Goal: Task Accomplishment & Management: Use online tool/utility

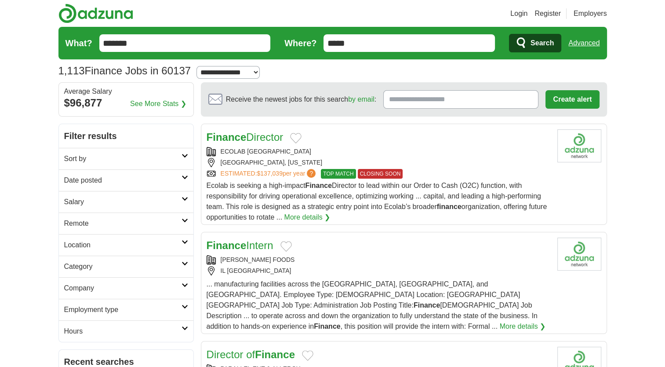
click at [146, 179] on h2 "Date posted" at bounding box center [122, 180] width 117 height 11
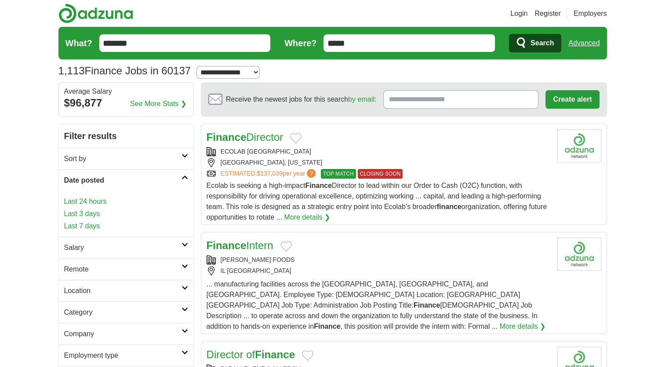
click at [100, 201] on link "Last 24 hours" at bounding box center [126, 201] width 124 height 11
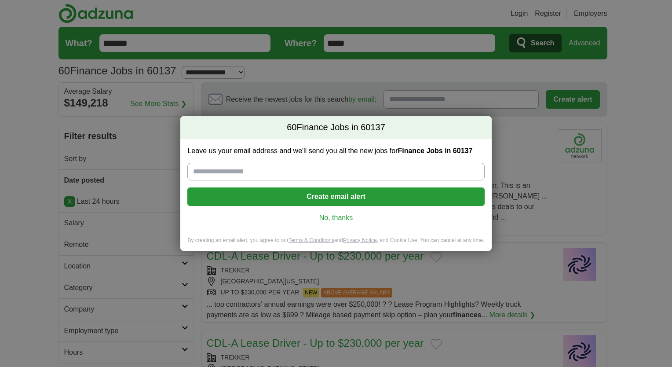
click at [326, 218] on link "No, thanks" at bounding box center [335, 218] width 283 height 10
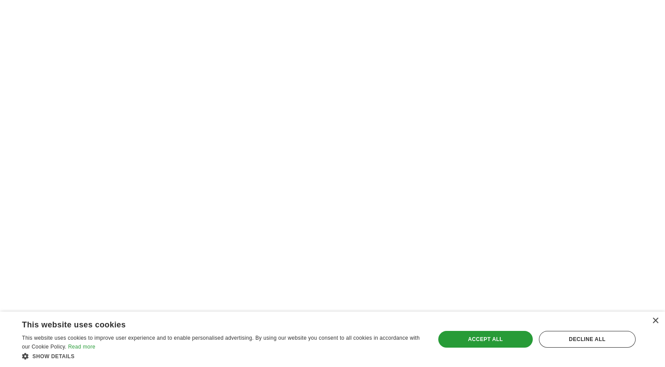
scroll to position [1262, 0]
click at [500, 336] on div "Accept all" at bounding box center [485, 339] width 95 height 17
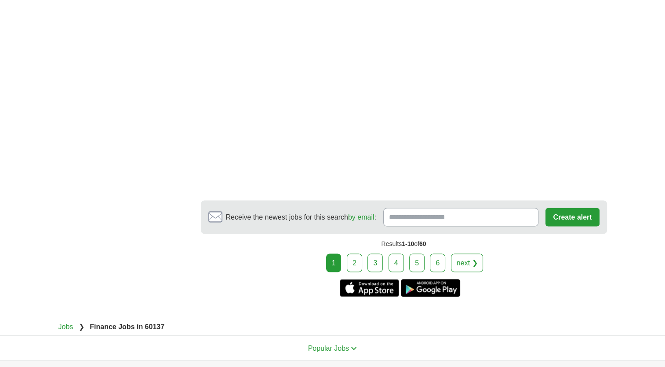
scroll to position [1455, 0]
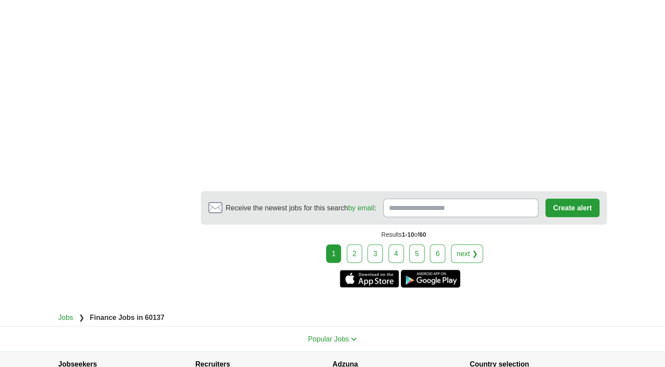
click at [356, 244] on link "2" at bounding box center [354, 253] width 15 height 18
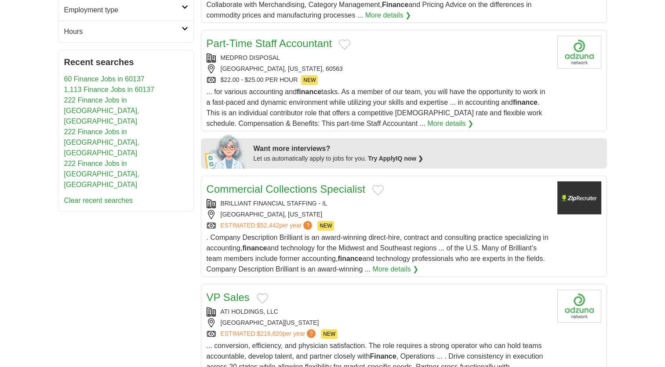
scroll to position [642, 0]
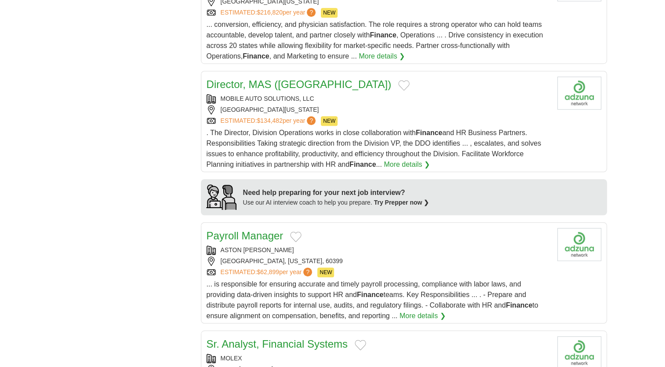
click at [290, 78] on link "Director, MAS (Addison)" at bounding box center [299, 84] width 185 height 12
click at [130, 275] on div "**********" at bounding box center [332, 355] width 549 height 1746
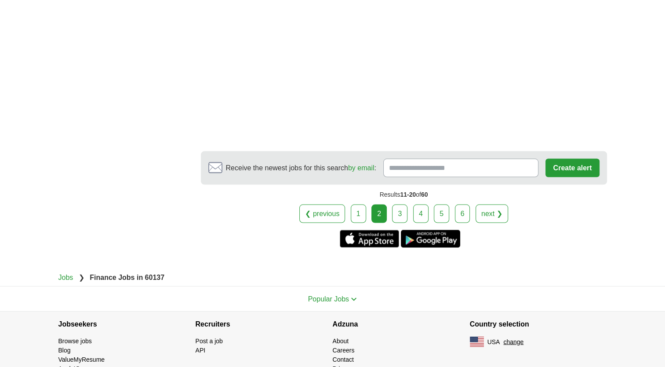
scroll to position [1640, 0]
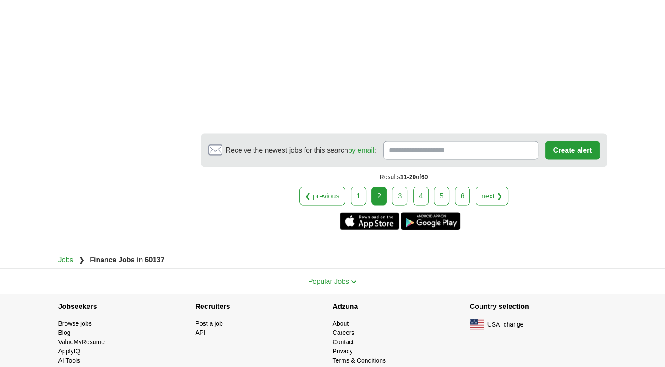
click at [398, 187] on link "3" at bounding box center [399, 195] width 15 height 18
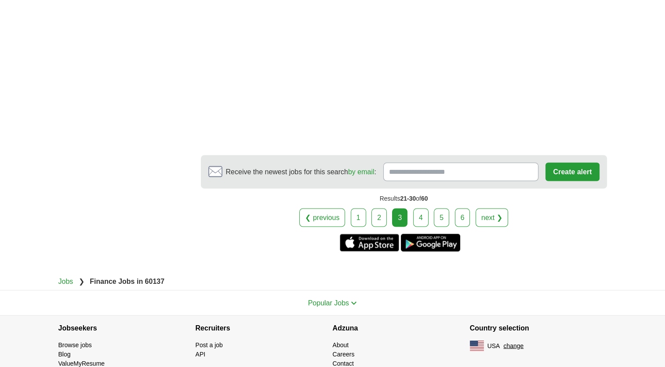
scroll to position [1501, 0]
click at [422, 208] on link "4" at bounding box center [420, 217] width 15 height 18
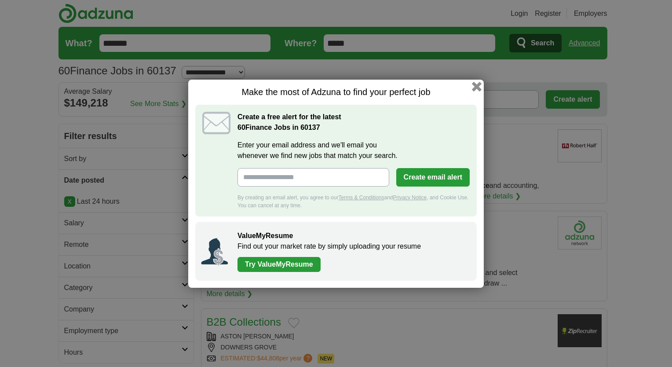
click at [476, 84] on button "button" at bounding box center [477, 86] width 10 height 10
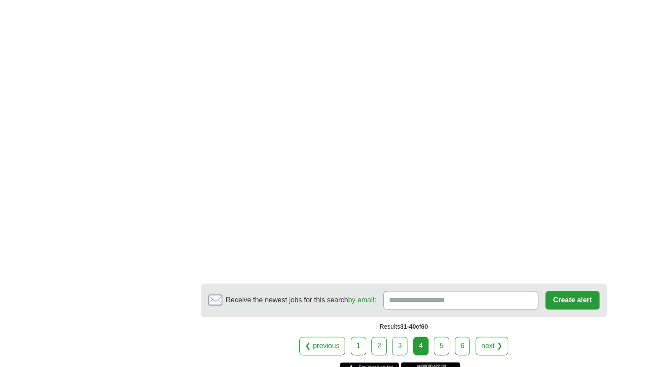
scroll to position [1302, 0]
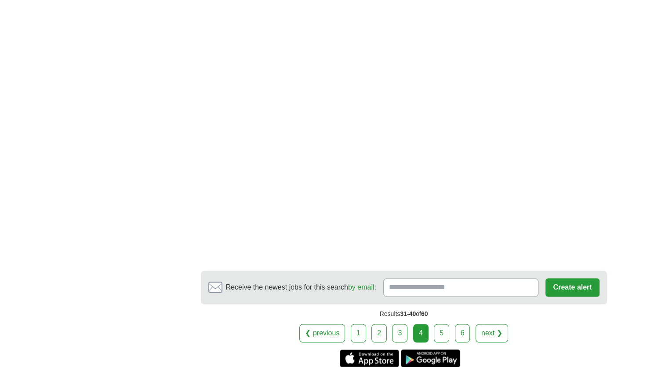
click at [441, 324] on link "5" at bounding box center [441, 333] width 15 height 18
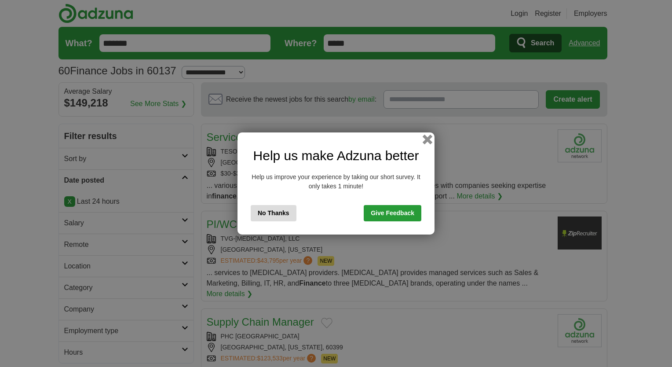
click at [427, 138] on button "button" at bounding box center [428, 140] width 10 height 10
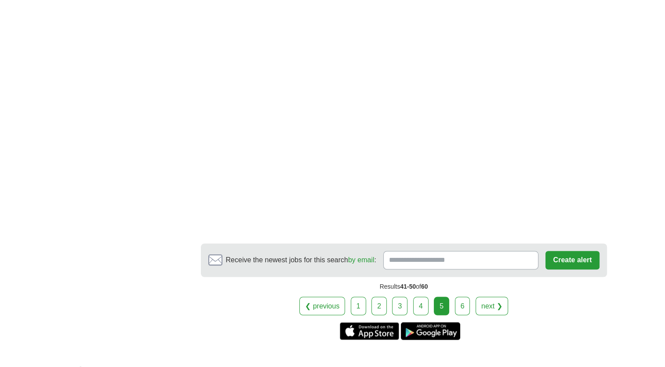
scroll to position [1372, 0]
click at [460, 296] on link "6" at bounding box center [462, 305] width 15 height 18
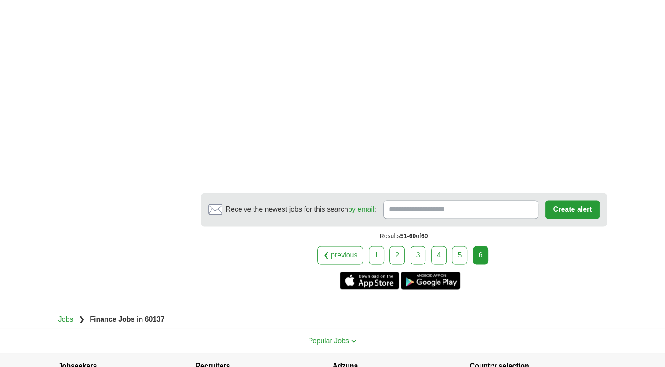
scroll to position [1425, 0]
